Goal: Task Accomplishment & Management: Manage account settings

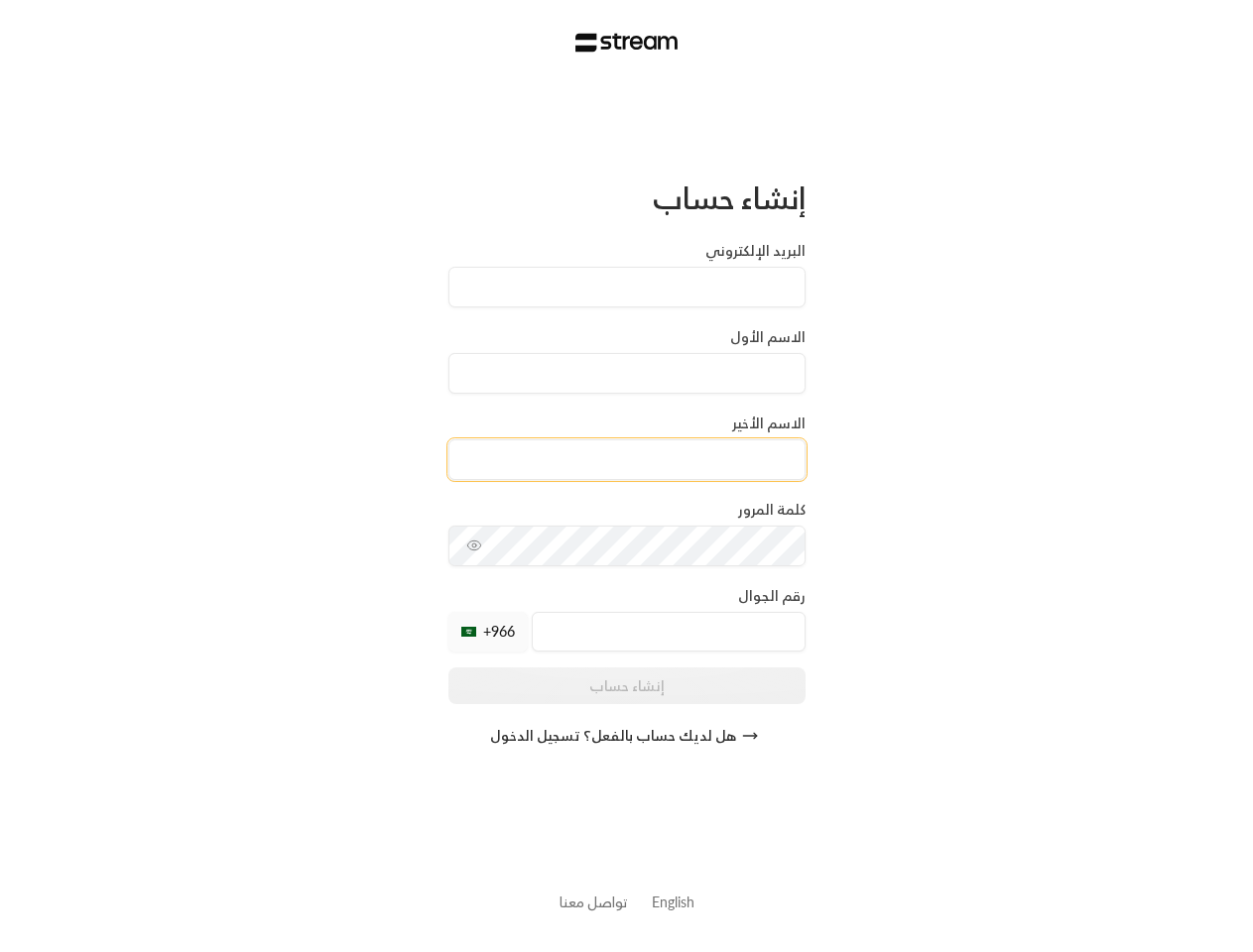
click at [626, 476] on input at bounding box center [626, 459] width 357 height 41
click at [474, 546] on icon "toggle password visibility" at bounding box center [474, 546] width 16 height 16
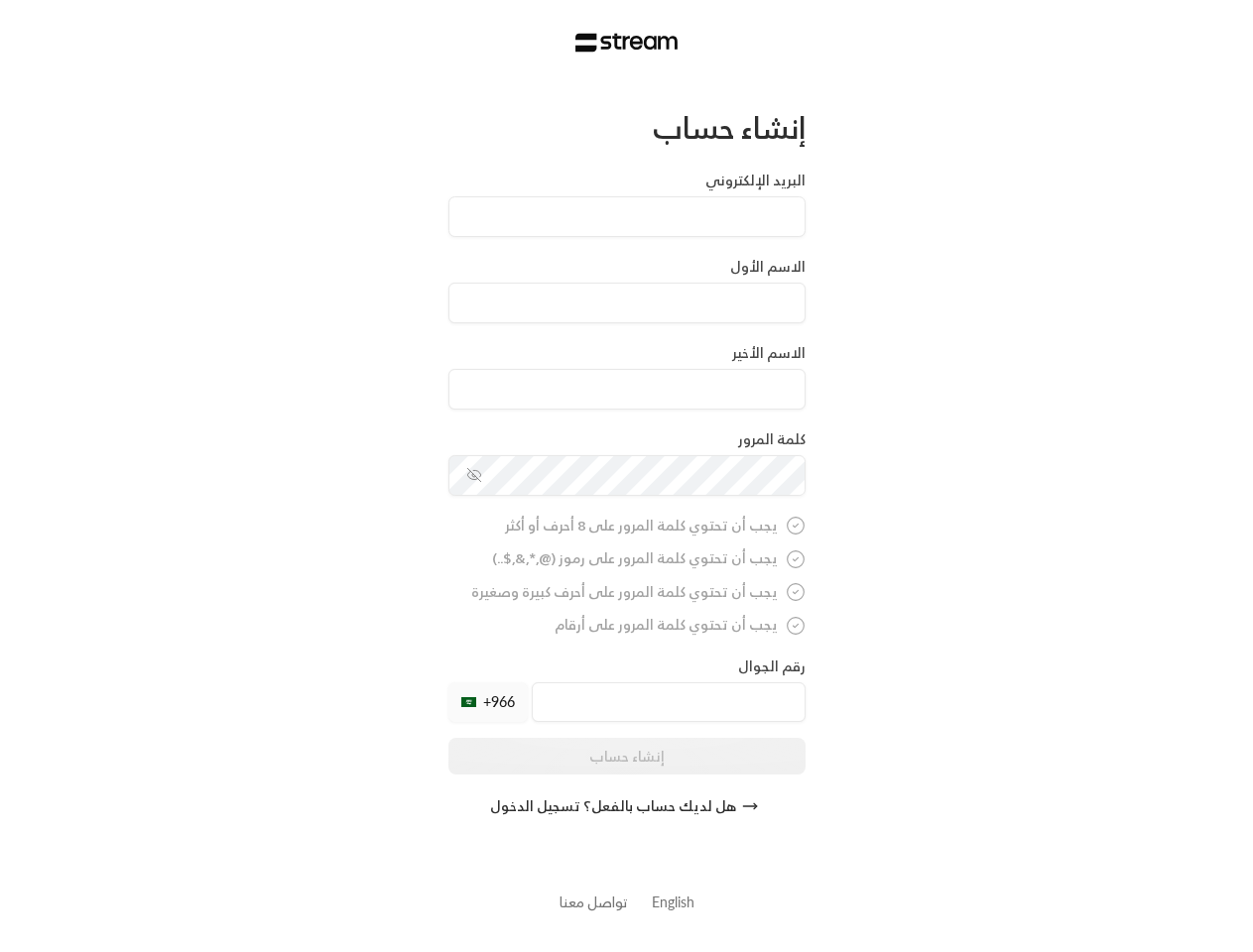
click at [488, 683] on div "+966" at bounding box center [488, 703] width 79 height 40
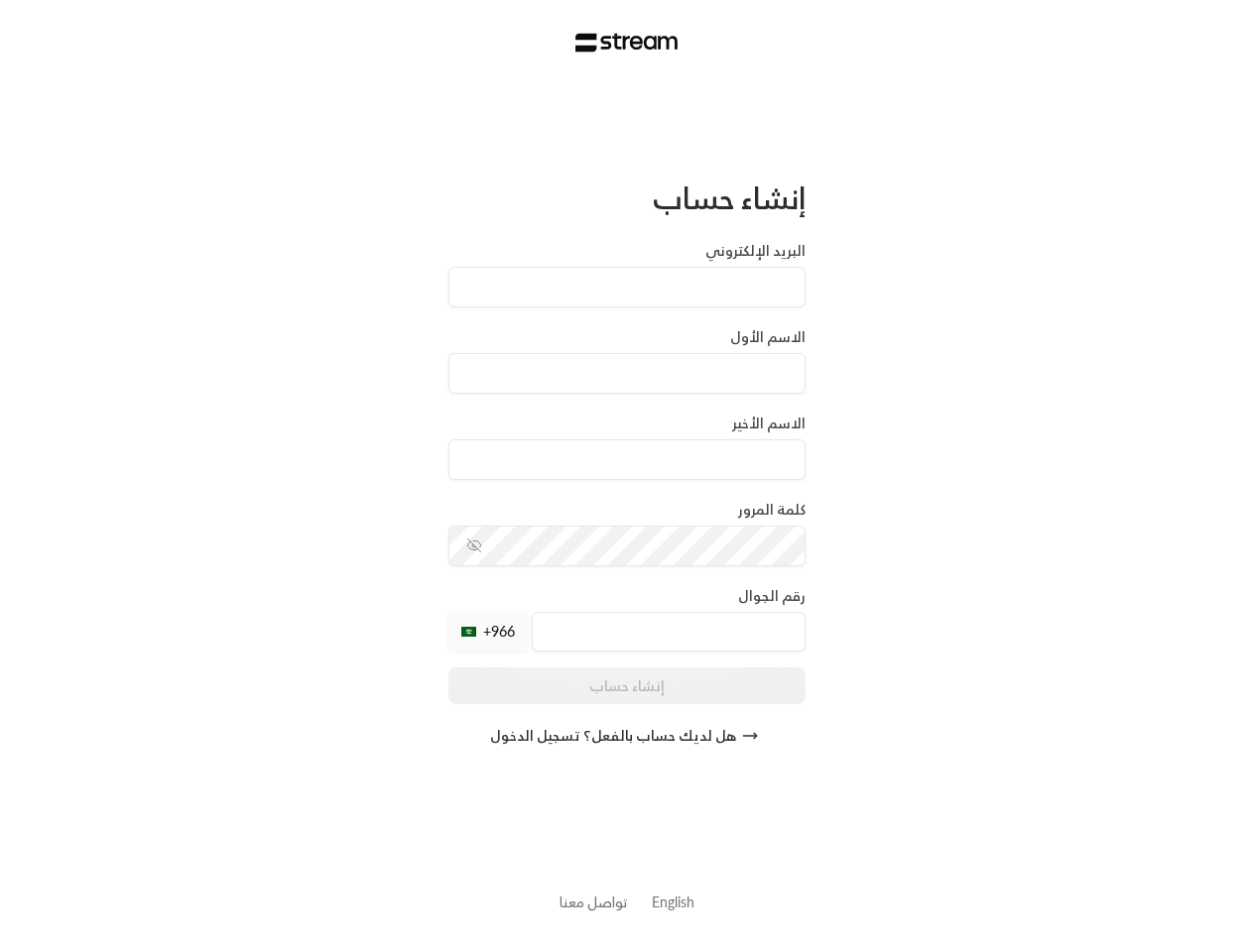
click at [627, 736] on button "هل لديك حساب بالفعل؟ تسجيل الدخول" at bounding box center [626, 736] width 357 height 40
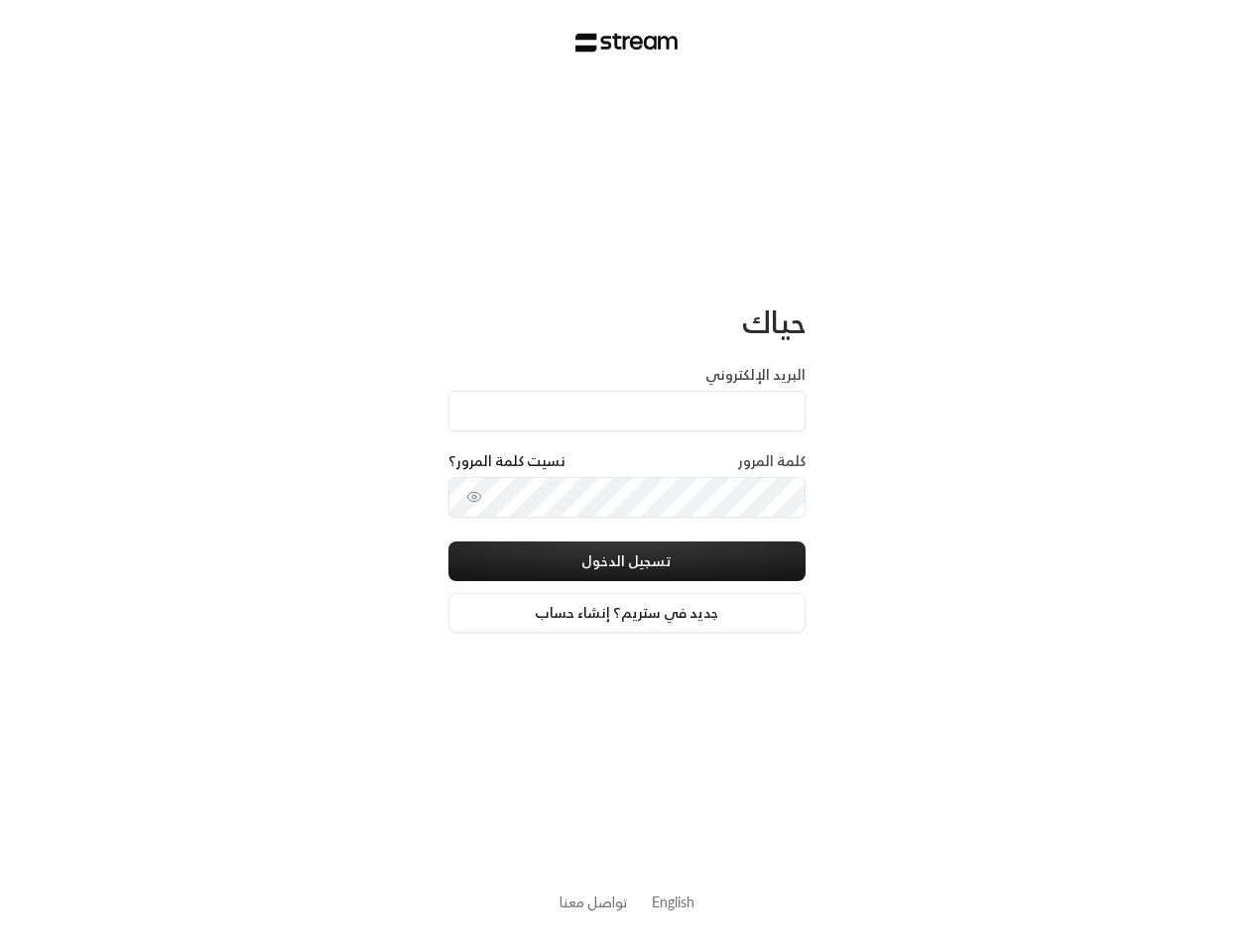
click at [673, 901] on link "English" at bounding box center [673, 901] width 43 height 37
